Goal: Task Accomplishment & Management: Use online tool/utility

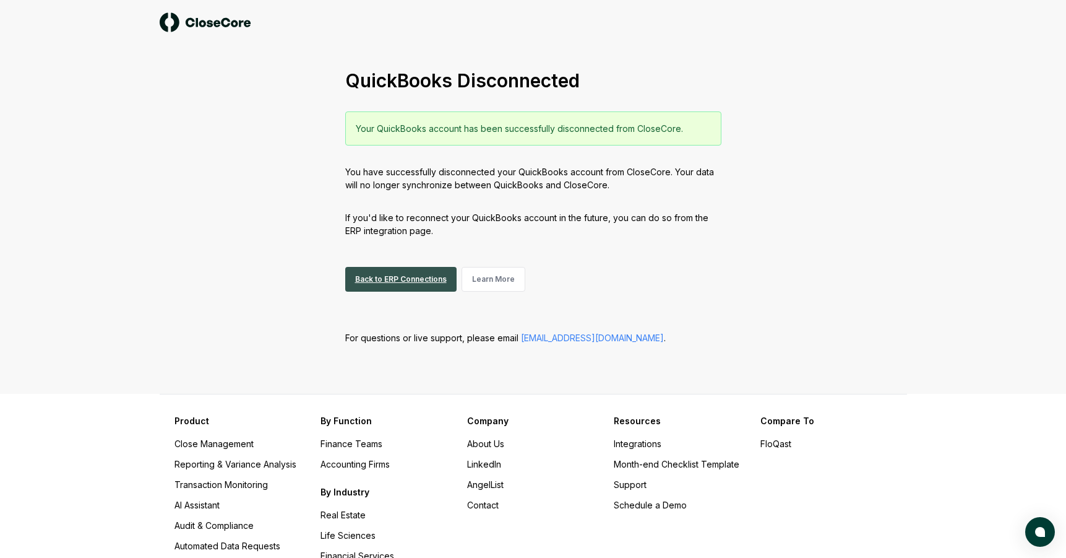
click at [393, 277] on link "Back to ERP Connections" at bounding box center [400, 279] width 111 height 25
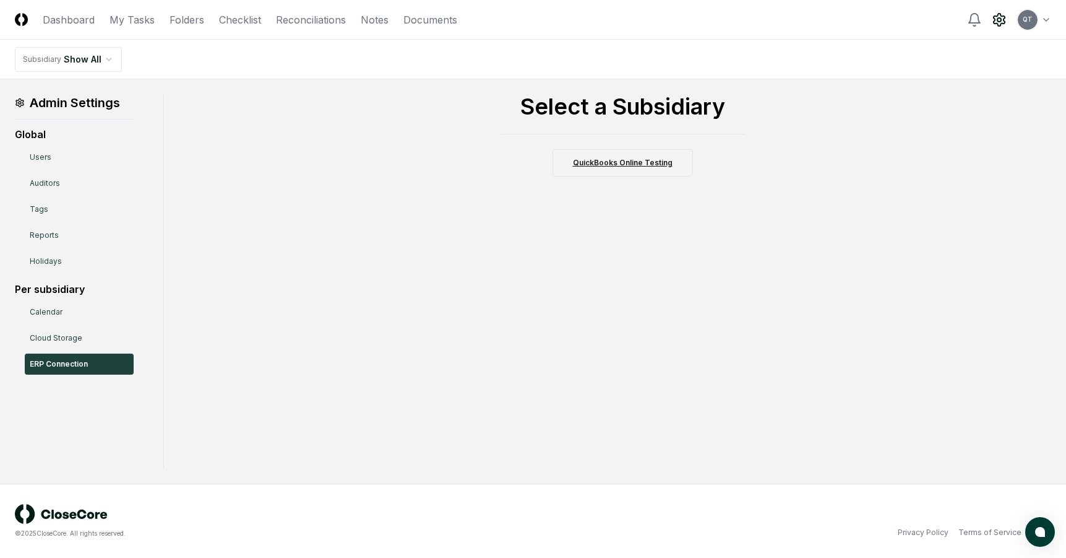
click at [628, 160] on link "QuickBooks Online Testing" at bounding box center [623, 162] width 140 height 27
